Goal: Communication & Community: Answer question/provide support

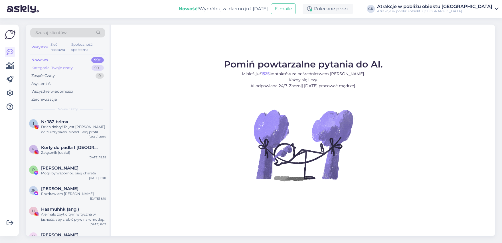
click at [41, 67] on div "Kategoria: Twoje czaty" at bounding box center [51, 68] width 41 height 6
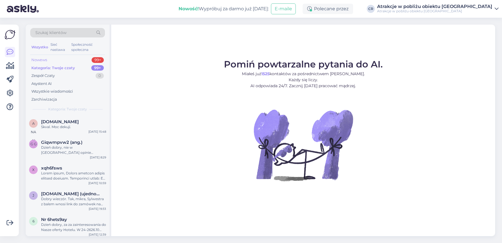
click at [38, 58] on div "Nowews" at bounding box center [39, 60] width 16 height 6
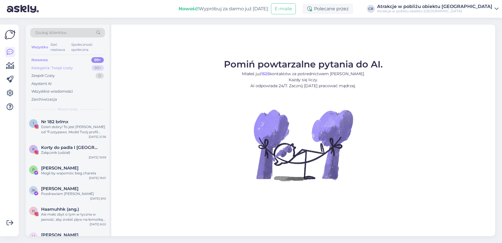
click at [62, 66] on div "Kategoria: Twoje czaty" at bounding box center [51, 68] width 41 height 6
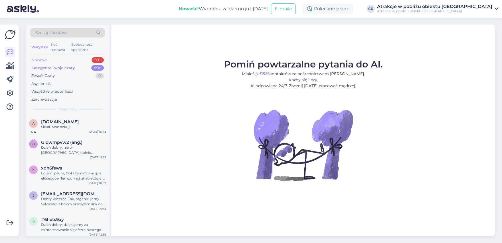
click at [44, 57] on div "Nowews" at bounding box center [39, 60] width 16 height 6
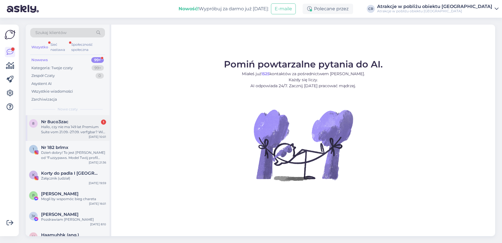
click at [77, 124] on div "Hallo, czy nie ma 149 lat Premium Suite vom 21.09.-27.09. verf'gbar? Wir reisen…" at bounding box center [73, 129] width 65 height 10
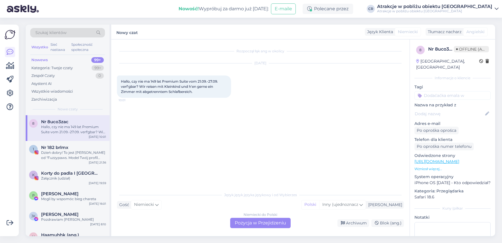
drag, startPoint x: 197, startPoint y: 90, endPoint x: 146, endPoint y: 90, distance: 51.1
click at [117, 82] on div "Rozpoczął łąk ang w okolicy [DATE][GEOGRAPHIC_DATA], czy nie ma 149 lat Premium…" at bounding box center [263, 114] width 292 height 138
copy span "Hallo, czy nie ma 149 lat Premium Suite vom 21.09.-27.09. verf'gbar? Wir reisen…"
click at [251, 225] on div "Niemiecki do Polski Pozycja w Przejidzeniu" at bounding box center [260, 222] width 60 height 10
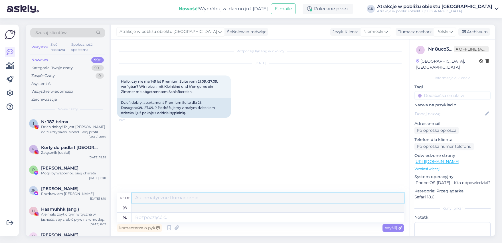
click at [144, 196] on textarea at bounding box center [268, 198] width 272 height 10
click at [151, 215] on textarea at bounding box center [268, 217] width 272 height 10
type textarea "Dzień"
type textarea "Tag"
type textarea "Dzień dob"
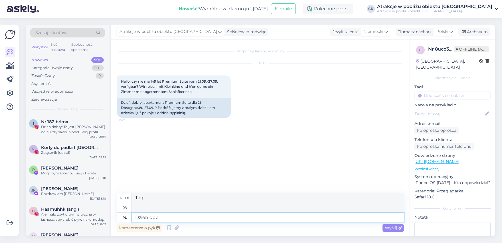
type textarea "Tag für Tag"
type textarea "Dzień dobry"
type textarea "Guten Morgen"
type textarea "Dzień dobry,"
type textarea "Guten Morgen,"
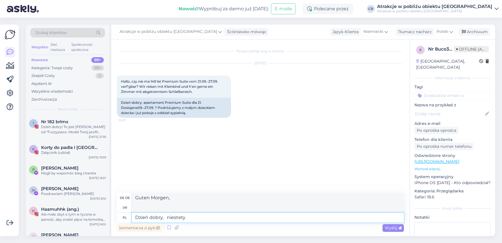
type textarea "Dzień dobry, niestety"
type textarea "Guten Morgen, leider"
type textarea "Dzień dobry, niestety w wy"
type textarea "Guten Morgen, leider in"
type textarea "Dzień dobry, niestety w wybranym"
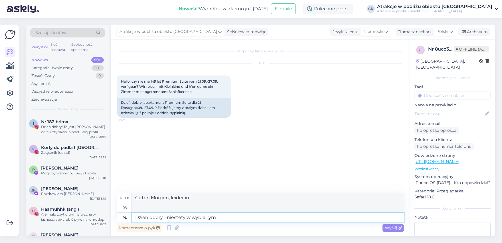
type textarea "Guten Morgen, leider in der gewählten"
type textarea "Dzień dobry, niestety w wybranym te"
type textarea "Guten Morgen, leider in der ausgewählten te"
type textarea "Dzień dobry, niestety w wybranym terminie"
type textarea "Guten Morgen, leider am ausgewählten Datum"
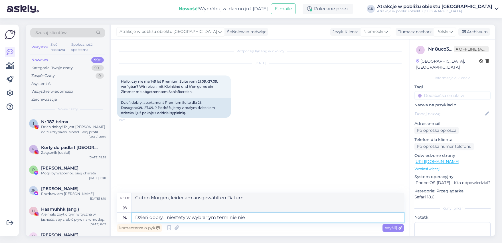
type textarea "Dzień dobry, niestety w wybranym terminie nie"
type textarea "Guten Morgen, leider nicht am gewählten Datum"
type textarea "Dzień dobry, niestety w wybranym terminie nie mamy"
type textarea "Guten Morgen, leider haben wir am ausgewählten Datum keine Verfügbarkeit."
type textarea "Dzień dobry, niestety w wybranym terminie nie mamy d"
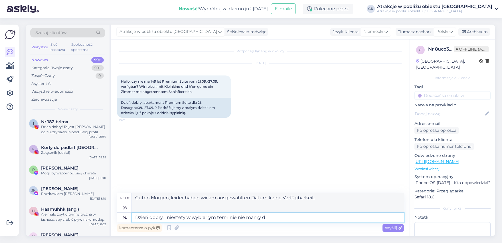
type textarea "Guten Morgen, leider haben wir am ausgewählten Datum keine Verfügbarkeit"
type textarea "Dzień dobry, niestety w wybranym terminie nie mamy dostępnych"
type textarea "Guten Morgen, leider haben wir zum gewählten Termin keine Zimmer mehr frei."
type textarea "Dzień dobry, niestety w wybranym terminie nie mamy dostępnych apartamentów."
type textarea "Guten Morgen, leider haben wir zum gewählten Termin keine Wohnungen mehr frei."
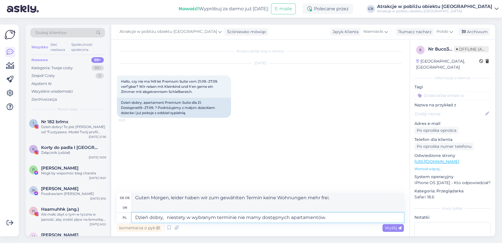
type textarea "Dzień dobry, niestety w wybranym terminie nie mamy dostępnych apartamentów. W"
type textarea "Guten Morgen, leider haben wir für den gewählten Termin keine Wohnungen mehr fr…"
type textarea "Dzień dobry, niestety w wybranym terminie nie mamy dostępnych apartamentów. Wol…"
type textarea "Guten Morgen, leider haben wir für das gewählte Datum keine Apartments mehr fre…"
type textarea "Dzień dobry, niestety w wybranym terminie nie mamy dostępnych apartamentów. Wol…"
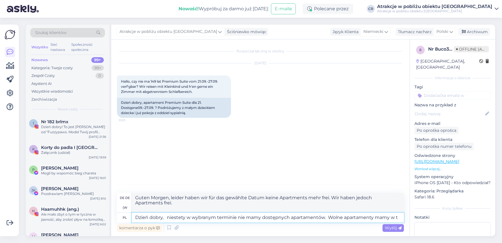
type textarea "Guten Morgen, leider haben wir für das gewählte Datum keine Wohnungen verfügbar…"
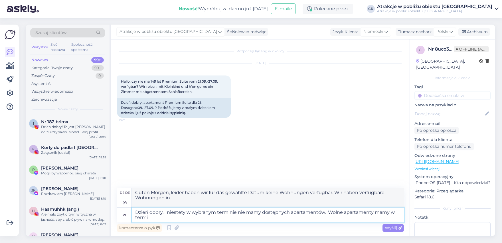
type textarea "Dzień dobry, niestety w wybranym terminie nie mamy dostępnych apartamentów. Wol…"
type textarea "Guten Morgen, leider haben wir für das gewählte Datum keine Apartments mehr fre…"
type textarea "Dzień dobry, niestety w wybranym terminie nie mamy dostępnych apartamentów. Wol…"
type textarea "Guten Morgen, leider haben wir für das gewählte Datum keine Apartments mehr fre…"
type textarea "Dzień dobry, niestety w wybranym terminie nie mamy dostępnych apartamentów. Wol…"
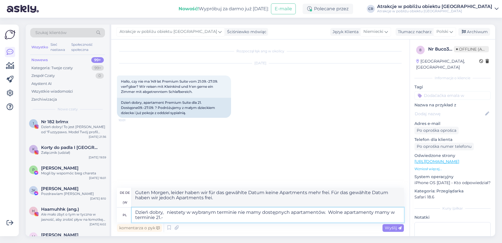
type textarea "Guten Morgen, leider haben wir für das gewählte Datum keine Wohnungen mehr frei…"
type textarea "Dzień dobry, niestety w wybranym terminie nie mamy dostępnych apartamentów. Wol…"
type textarea "Guten Morgen, leider haben wir für das von Ihnen gewählte Datum keine Apartment…"
type textarea "Dzień dobry, niestety w wybranym terminie nie mamy dostępnych apartamentów. Wol…"
type textarea "Guten Morgen, leider haben wir für das gewählte Datum keine Wohnungen mehr frei…"
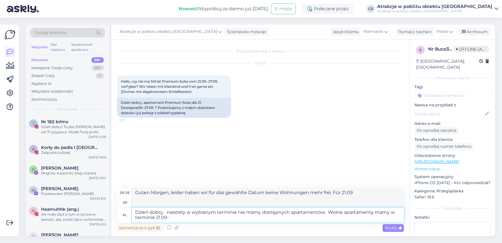
type textarea "Dzień dobry, niestety w wybranym terminie nie mamy dostępnych apartamentów. Wol…"
type textarea "Guten Morgen, leider haben wir für das gewählte Datum keine Wohnungen frei. Wir…"
type textarea "Dzień dobry, niestety w wybranym terminie nie mamy dostępnych apartamentów. Wol…"
type textarea "Guten Morgen, leider haben wir für das gewählte Datum keine Wohnungen mehr frei…"
type textarea "Dzień dobry, niestety w wybranym terminie nie mamy dostępnych apartamentów. Wol…"
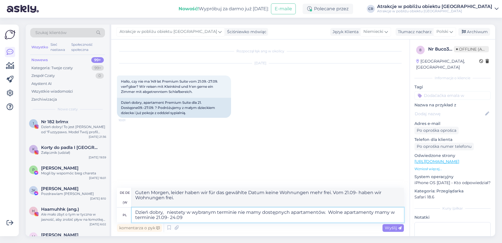
type textarea "Guten Morgen, leider haben wir für den von Ihnen gewählten Zeitraum keine Apart…"
type textarea "Dzień dobry, niestety w wybranym terminie nie mamy dostępnych apartamentów. Wol…"
type textarea "Guten Morgen, leider haben wir für den von Ihnen gewählten Zeitraum keine Apart…"
type textarea "Dzień dobry, niestety w wybranym terminie nie mamy dostępnych apartamentów. Wol…"
type textarea "Guten Morgen, leider haben wir für den von Ihnen gewählten Zeitraum keine Wohnu…"
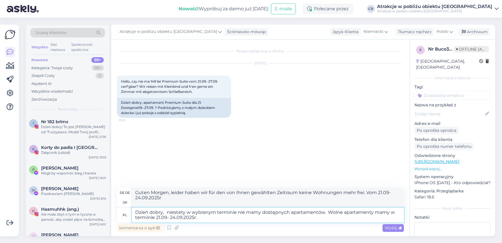
type textarea "Dzień dobry, niestety w wybranym terminie nie mamy dostępnych apartamentów. Wol…"
type textarea "Guten Morgen, leider haben wir für den gewählten Termin keine Wohnungen mehr fr…"
type textarea "Dzień dobry, niestety w wybranym terminie nie mamy dostępnych apartamentów. Wol…"
type textarea "Guten Morgen, leider haben wir für den gewählten Termin keine Wohnungen mehr fr…"
type textarea "Dzień dobry, niestety w wybranym terminie nie mamy dostępnych apartamentów. Wol…"
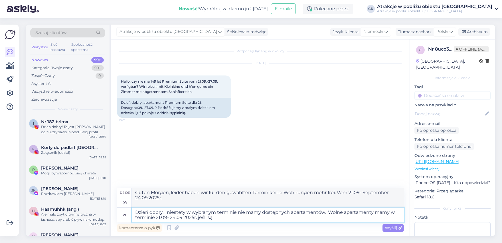
type textarea "Guten Morgen, leider haben wir für den gewählten Termin keine Wohnungen mehr fr…"
type textarea "Dzień dobry, niestety w wybranym terminie nie mamy dostępnych apartamentów. Wol…"
type textarea "Guten Morgen, leider haben wir für den gewählten Termin keine Wohnungen mehr fr…"
type textarea "Dzień dobry, niestety w wybranym terminie nie mamy dostępnych apartamentów. Wol…"
type textarea "Guten Morgen, leider haben wir für den gewählten Termin keine Wohnungen mehr fr…"
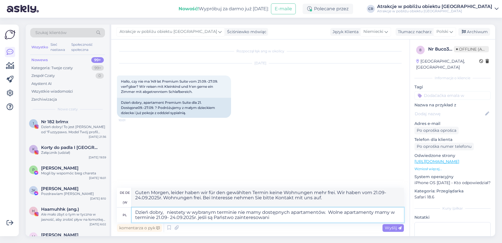
type textarea "Dzień dobry, niestety w wybranym terminie nie mamy dostępnych apartamentów. Wol…"
type textarea "Guten Morgen, leider haben wir für den von Ihnen gewählten Zeitraum keine Wohnu…"
type textarea "Dzień dobry, niestety w wybranym terminie nie mamy dostępnych apartamentów. Wol…"
type textarea "Guten Morgen, leider haben wir für den gewählten Termin keine Wohnungen mehr fr…"
type textarea "Dzień dobry, niestety w wybranym terminie nie mamy dostępnych apartamentów. Wol…"
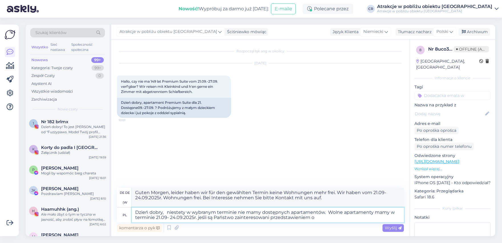
type textarea "Guten Morgen, leider haben wir für das gewählte Datum keine Wohnungen verfügbar…"
type textarea "Dzień dobry, niestety w wybranym terminie nie mamy dostępnych apartamentów. Wol…"
type textarea "Guten Morgen, leider haben wir für den von Ihnen gewählten Zeitraum keine Wohnu…"
type textarea "Dzień dobry, niestety w wybranym terminie nie mamy dostępnych apartamentów. Wol…"
type textarea "Guten Morgen, für den gewählten Termin haben wir leider keine Wohnungen mehr fr…"
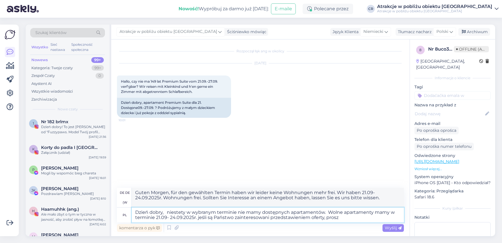
type textarea "Dzień dobry, niestety w wybranym terminie nie mamy dostępnych apartamentów. Wol…"
type textarea "Guten Morgen, leider haben wir für den gewählten Termin keine Wohnungen mehr fr…"
type textarea "Dzień dobry, niestety w wybranym terminie nie mamy dostępnych apartamentów. Wol…"
type textarea "Guten Morgen, für den gewählten Termin haben wir leider keine Wohnungen mehr fr…"
type textarea "Dzień dobry, niestety w wybranym terminie nie mamy dostępnych apartamentów. Wol…"
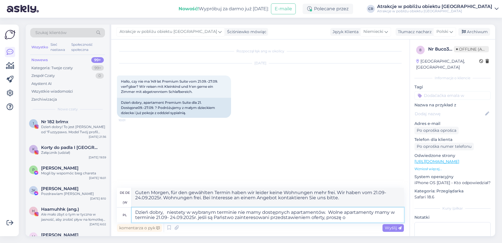
type textarea "Guten Morgen, für den gewählten Termin haben wir leider keine Wohnungen mehr fr…"
type textarea "Dzień dobry, niestety w wybranym terminie nie mamy dostępnych apartamentów. Wol…"
type textarea "Guten Morgen, leider haben wir für den gewählten Termin keine Wohnungen mehr fr…"
type textarea "Dzień dobry, niestety w wybranym terminie nie mamy dostępnych apartamentów. Wol…"
type textarea "Guten Morgen, leider haben wir für den gewählten Zeitraum keine Wohnungen mehr …"
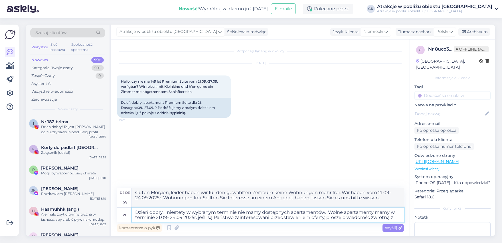
type textarea "Dzień dobry, niestety w wybranym terminie nie mamy dostępnych apartamentów. Wol…"
type textarea "Guten Morgen, leider haben wir für den gewählten Termin keine Wohnungen mehr fr…"
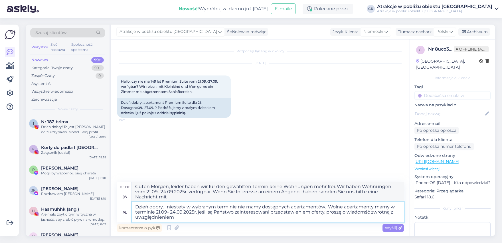
type textarea "Dzień dobry, niestety w wybranym terminie nie mamy dostępnych apartamentów. Wol…"
type textarea "Guten Morgen, leider haben wir für den gewählten Zeitraum keine Wohnungen mehr …"
type textarea "Dzień dobry, niestety w wybranym terminie nie mamy dostępnych apartamentów. Wol…"
type textarea "Guten Morgen, leider haben wir für den gewählten Zeitraum keine Wohnungen mehr …"
type textarea "Dzień dobry, niestety w wybranym terminie nie mamy dostępnych apartamentów. Wol…"
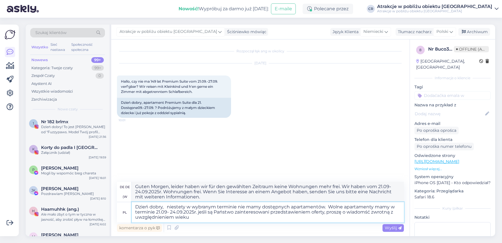
type textarea "Guten Morgen, leider haben wir für den gewählten Zeitraum keine Wohnungen mehr …"
type textarea "Dzień dobry, niestety w wybranym terminie nie mamy dostępnych apartamentów. Wol…"
type textarea "Guten Morgen, leider haben wir für den gewählten Zeitraum keine Wohnungen mehr …"
type textarea "Dzień dobry, niestety w wybranym terminie nie mamy dostępnych apartamentów. Wol…"
type textarea "Guten Morgen, leider haben wir für den von Ihnen gewählten Zeitraum keine Wohnu…"
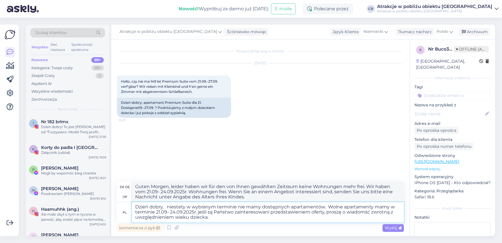
type textarea "Dzień dobry, niestety w wybranym terminie nie mamy dostępnych apartamentów. Wol…"
type textarea "Guten Morgen, leider haben wir für den gewählten Zeitraum keine Wohnungen mehr …"
type textarea "Dzień dobry, niestety w wybranym terminie nie mamy dostępnych apartamentów. Wol…"
type textarea "Guten Morgen, leider haben wir für den gewählten Termin keine Wohnungen mehr fr…"
type textarea "Dzień dobry, niestety w wybranym terminie nie mamy dostępnych apartamentów. Wol…"
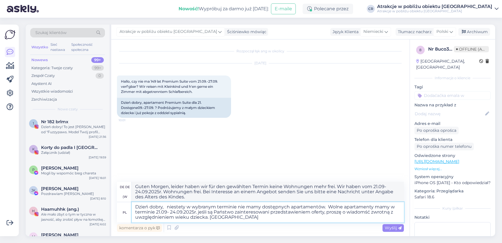
type textarea "Guten Morgen, leider haben wir für den von Ihnen gewählten Zeitraum keine Wohnu…"
type textarea "Dzień dobry, niestety w wybranym terminie nie mamy dostępnych apartamentów. Wol…"
type textarea "Guten Morgen, leider haben wir für den von Ihnen gewählten Zeitraum keine Wohnu…"
type textarea "Dzień dobry, niestety w wybranym terminie nie mamy dostępnych apartamentów. Wol…"
click at [397, 227] on span "Wyślij" at bounding box center [393, 227] width 17 height 5
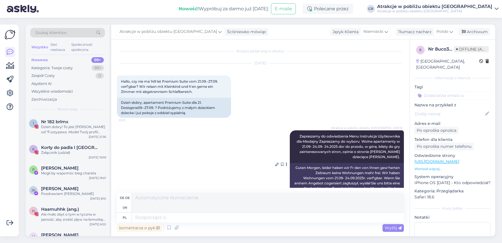
scroll to position [17, 0]
